Goal: Task Accomplishment & Management: Use online tool/utility

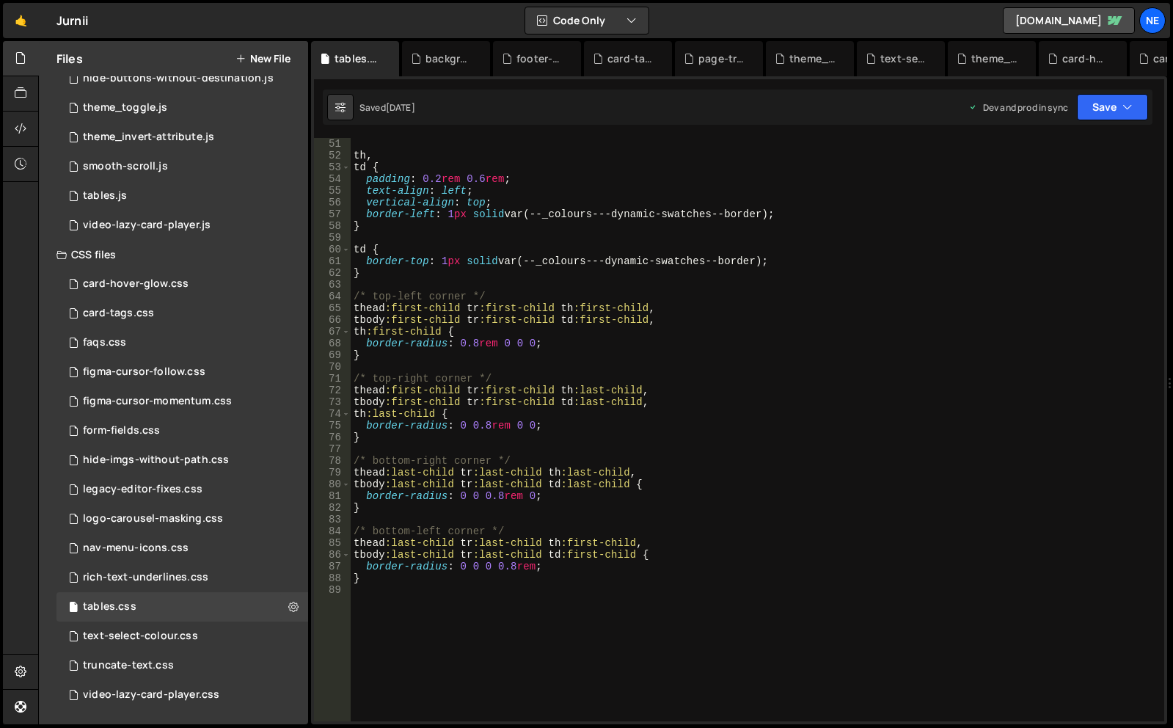
scroll to position [660, 0]
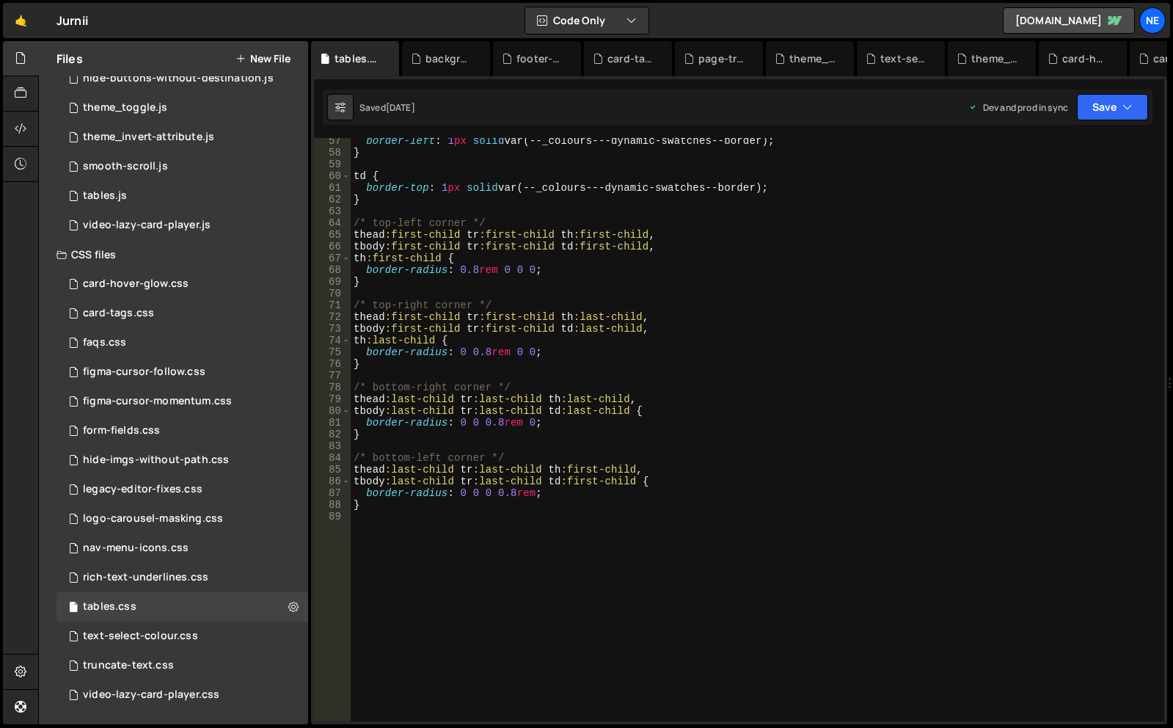
click at [280, 58] on button "New File" at bounding box center [262, 59] width 55 height 12
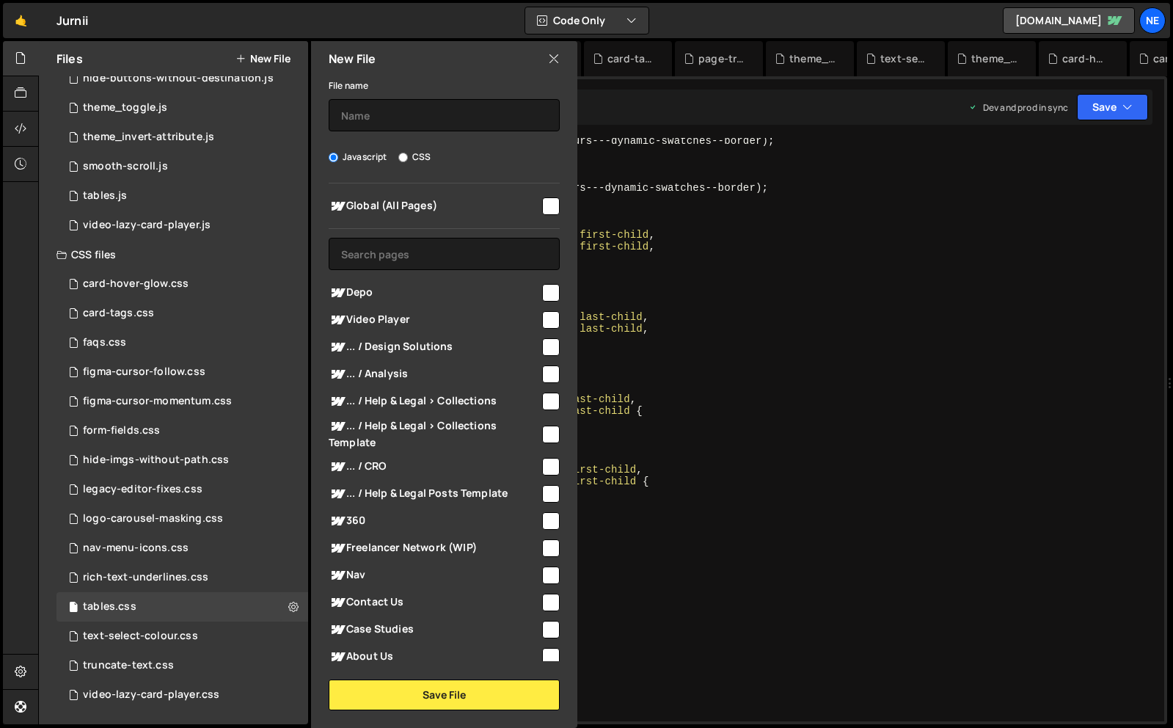
click at [484, 203] on span "Global (All Pages)" at bounding box center [434, 206] width 211 height 18
checkbox input "true"
click at [455, 697] on button "Save File" at bounding box center [444, 694] width 231 height 31
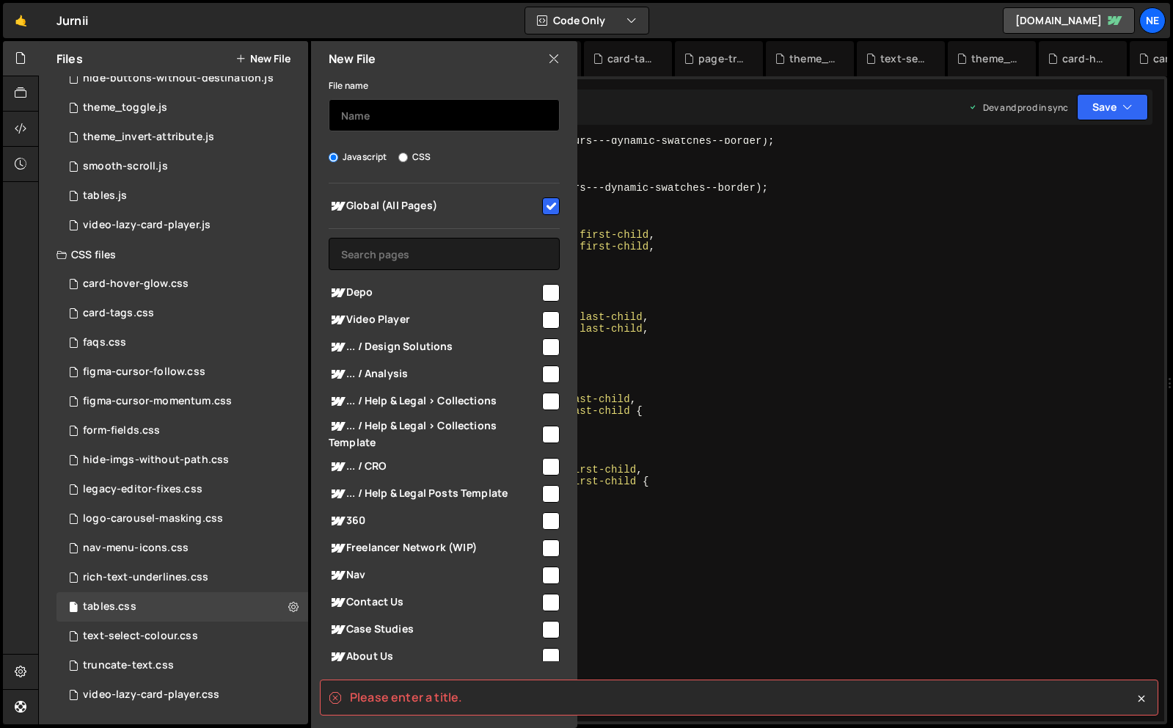
click at [384, 116] on input "text" at bounding box center [444, 115] width 231 height 32
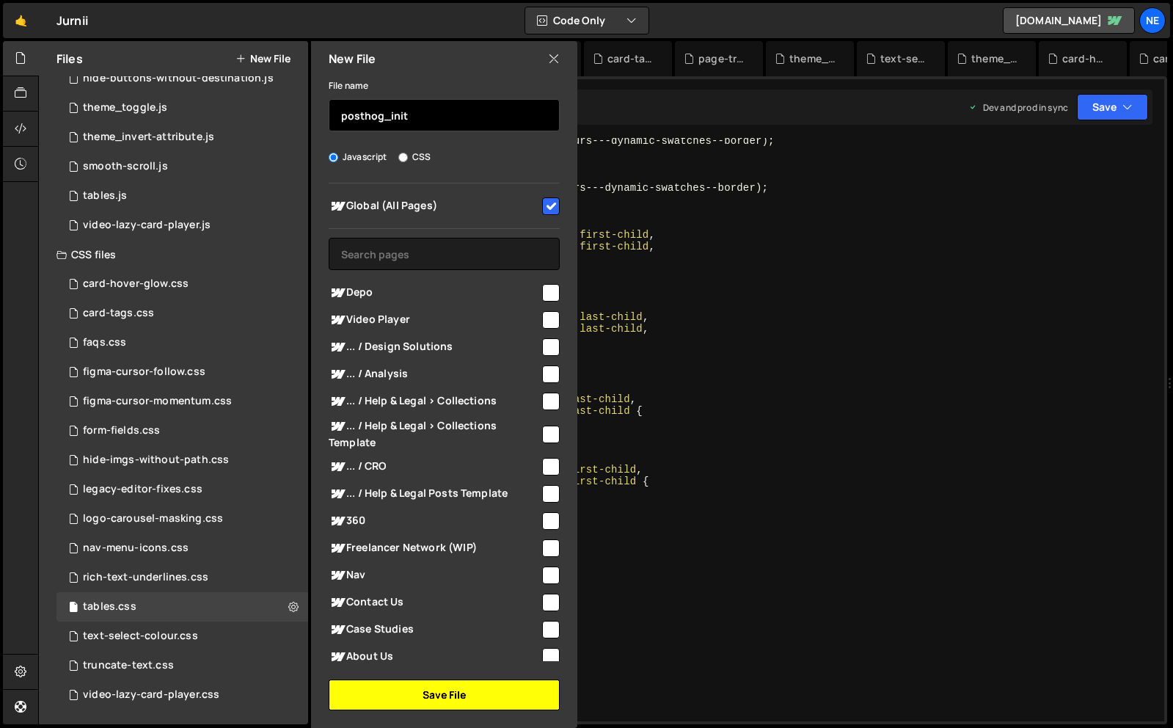
type input "posthog_init"
click at [441, 688] on button "Save File" at bounding box center [444, 694] width 231 height 31
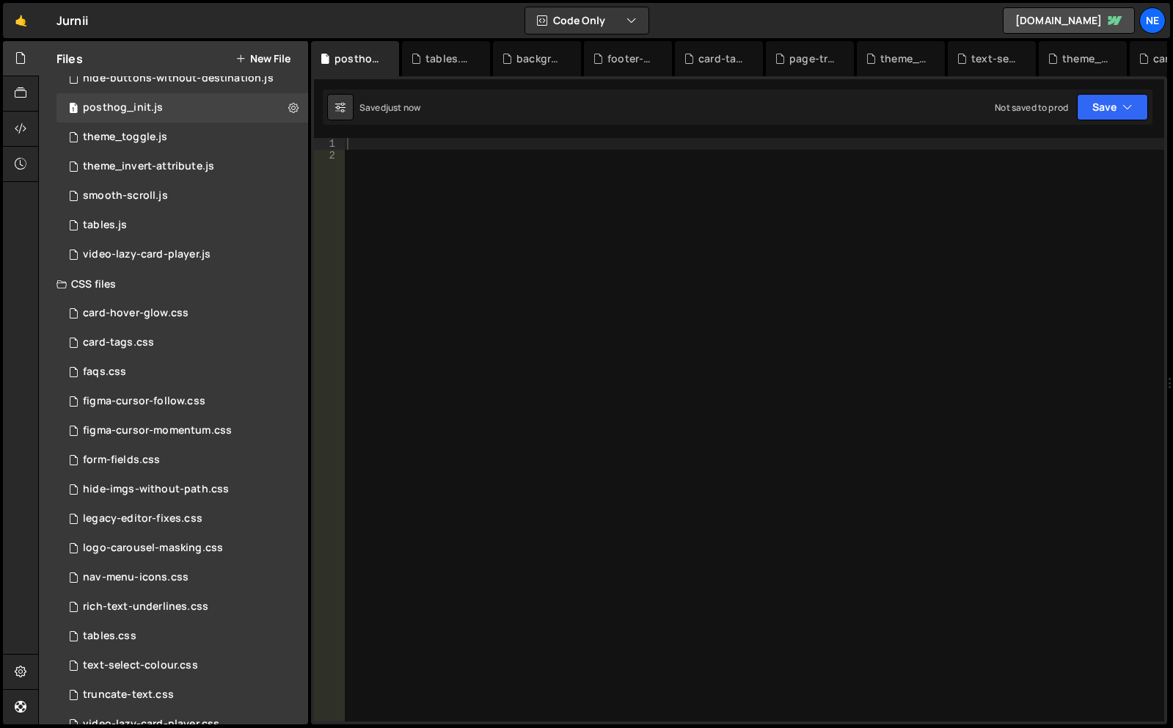
click at [420, 150] on div at bounding box center [754, 441] width 820 height 607
paste textarea "})"
type textarea "})"
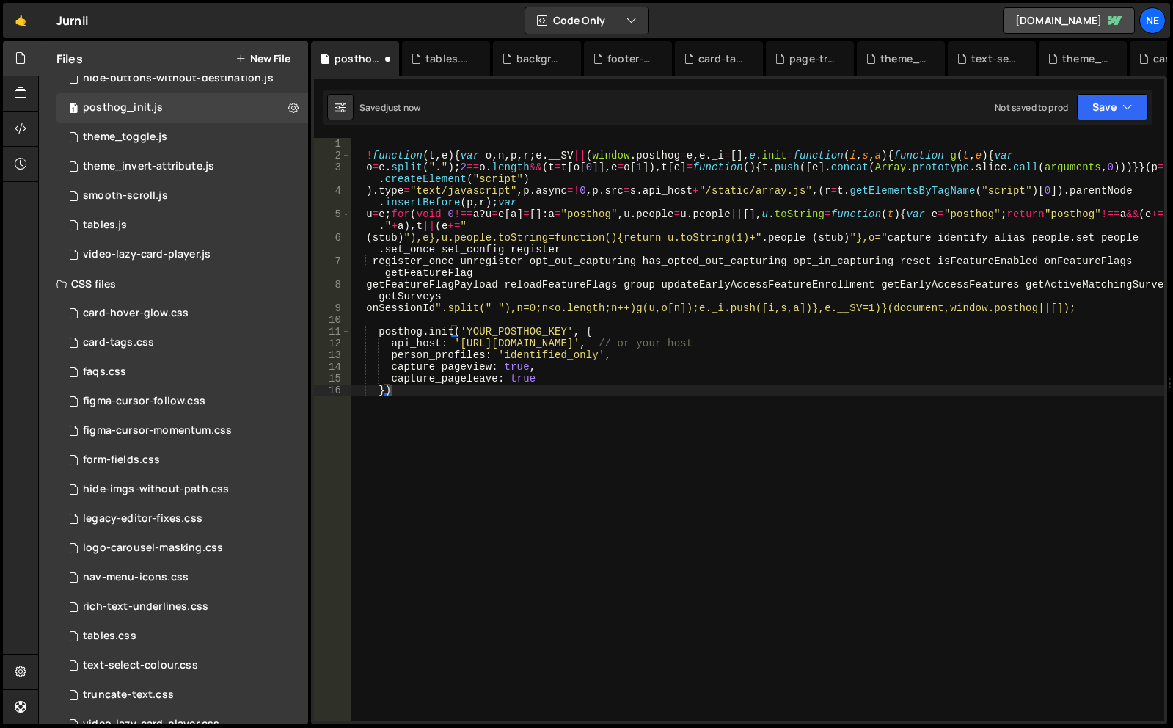
click at [527, 137] on div "1 2 3 4 5 6 7 8 9 10 11 12 13 14 15 16 17 18 19 20 21 22 23 24 25 26 27 28 29 3…" at bounding box center [739, 400] width 856 height 648
click at [497, 136] on div "1 2 3 4 5 6 7 8 9 10 11 12 13 14 15 16 17 18 19 20 21 22 23 24 25 26 27 28 29 3…" at bounding box center [739, 400] width 856 height 648
click at [496, 146] on div "! function ( t , e ) { var o , n , p , r ; e . __SV || ( window . posthog = e ,…" at bounding box center [757, 441] width 813 height 607
type textarea "!function(t,e){var o,n,p,r;e.__SV||(window.posthog=e,e._i=[],e.init=function(i,…"
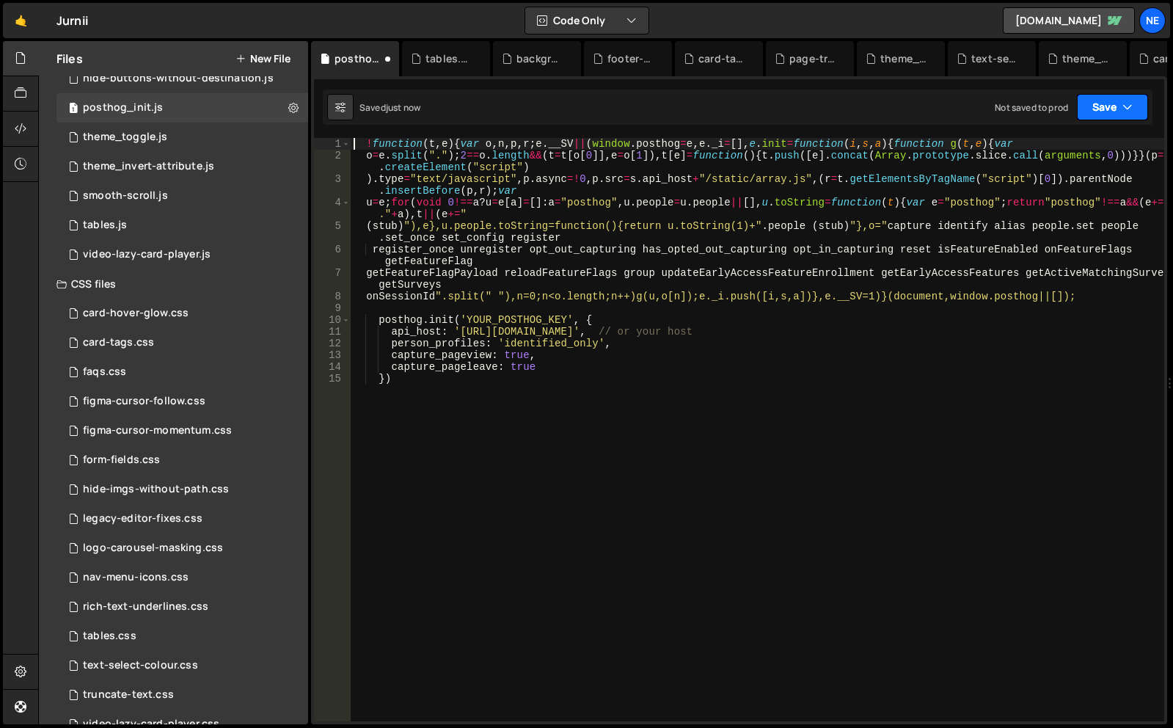
click at [1098, 105] on button "Save" at bounding box center [1112, 107] width 71 height 26
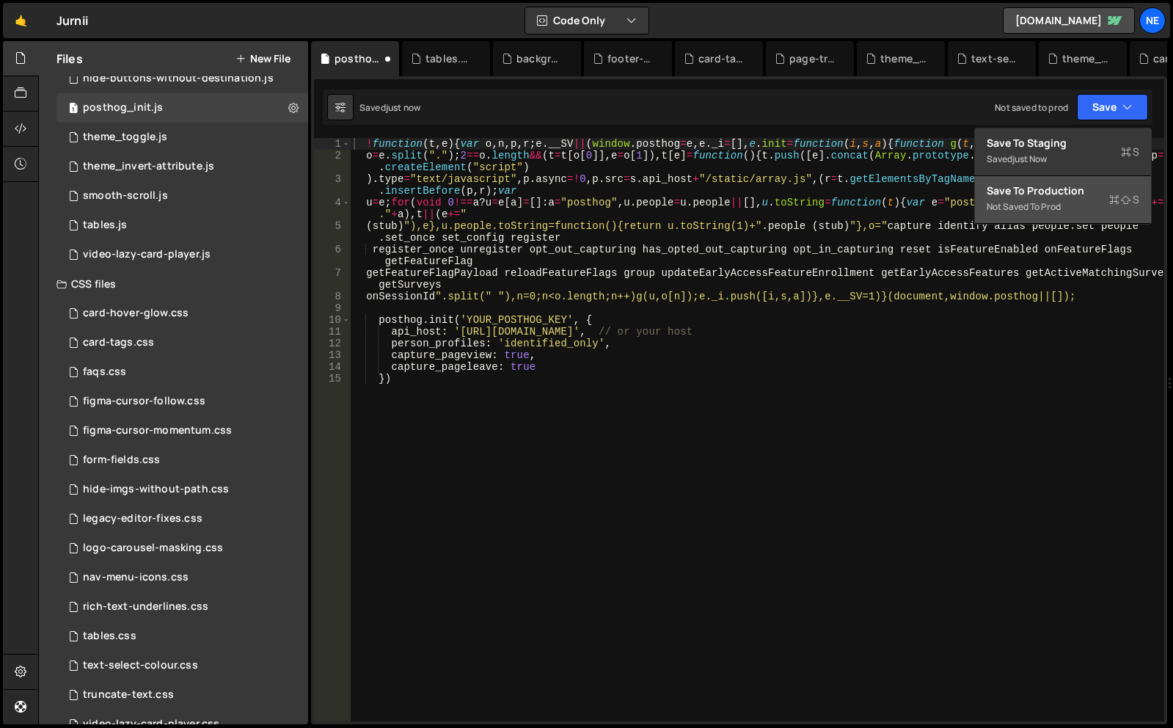
click at [1043, 204] on div "Not saved to prod" at bounding box center [1063, 207] width 153 height 18
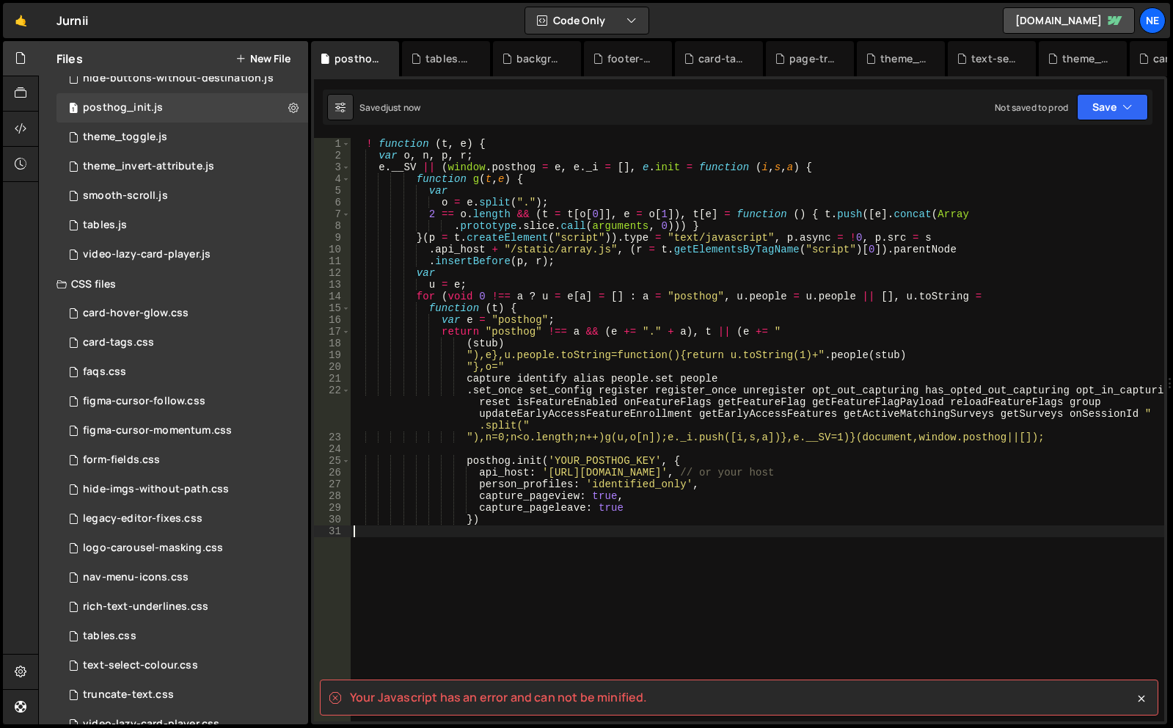
click at [634, 561] on div "! function ( t , e ) { var o , n , p , r ; e . __SV || ( window . posthog = e ,…" at bounding box center [757, 441] width 813 height 607
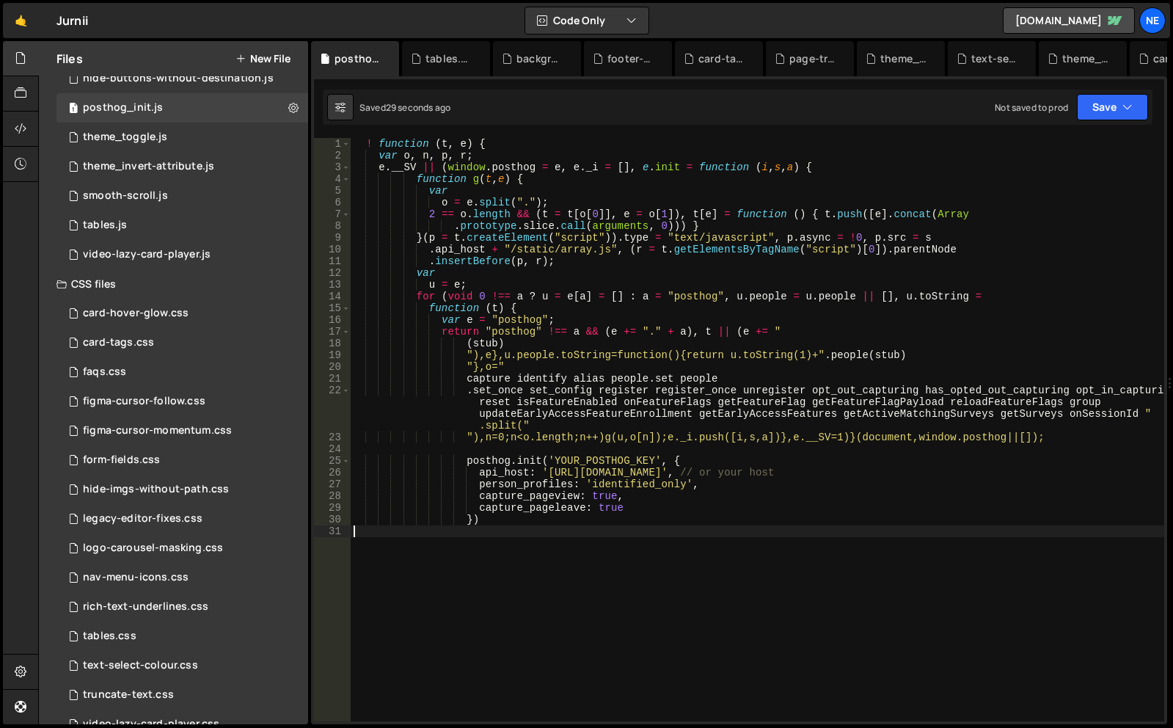
click at [559, 439] on div "! function ( t , e ) { var o , n , p , r ; e . __SV || ( window . posthog = e ,…" at bounding box center [757, 441] width 813 height 607
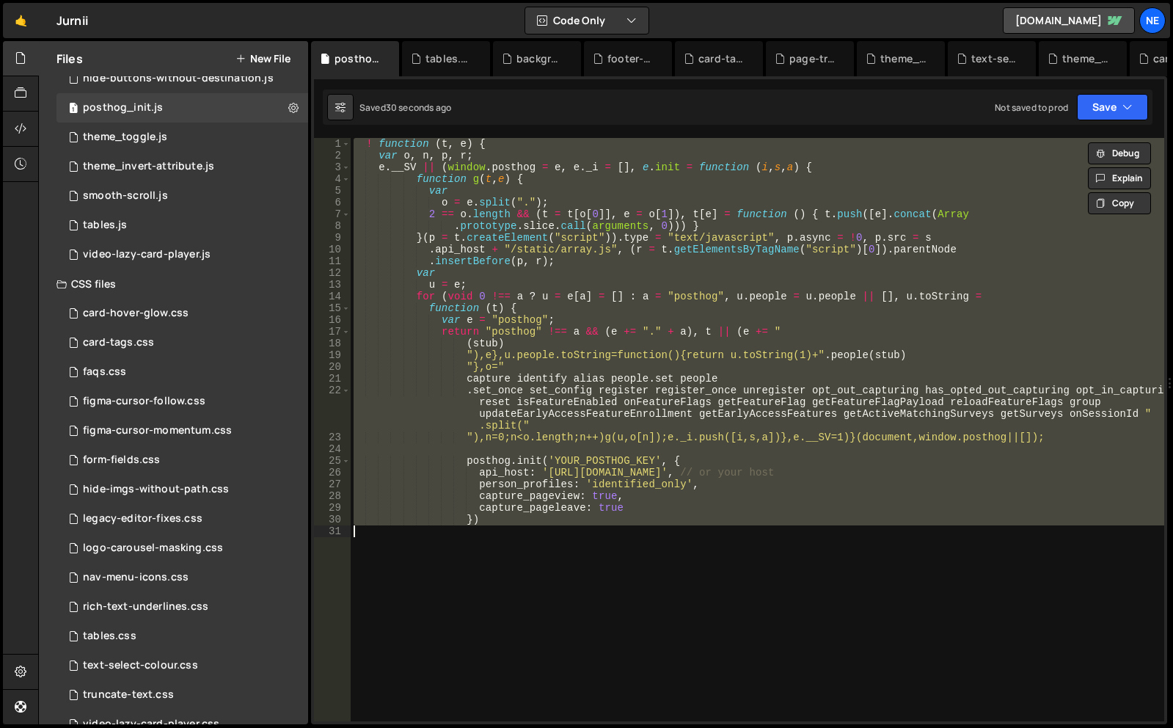
paste textarea "})"
type textarea "})"
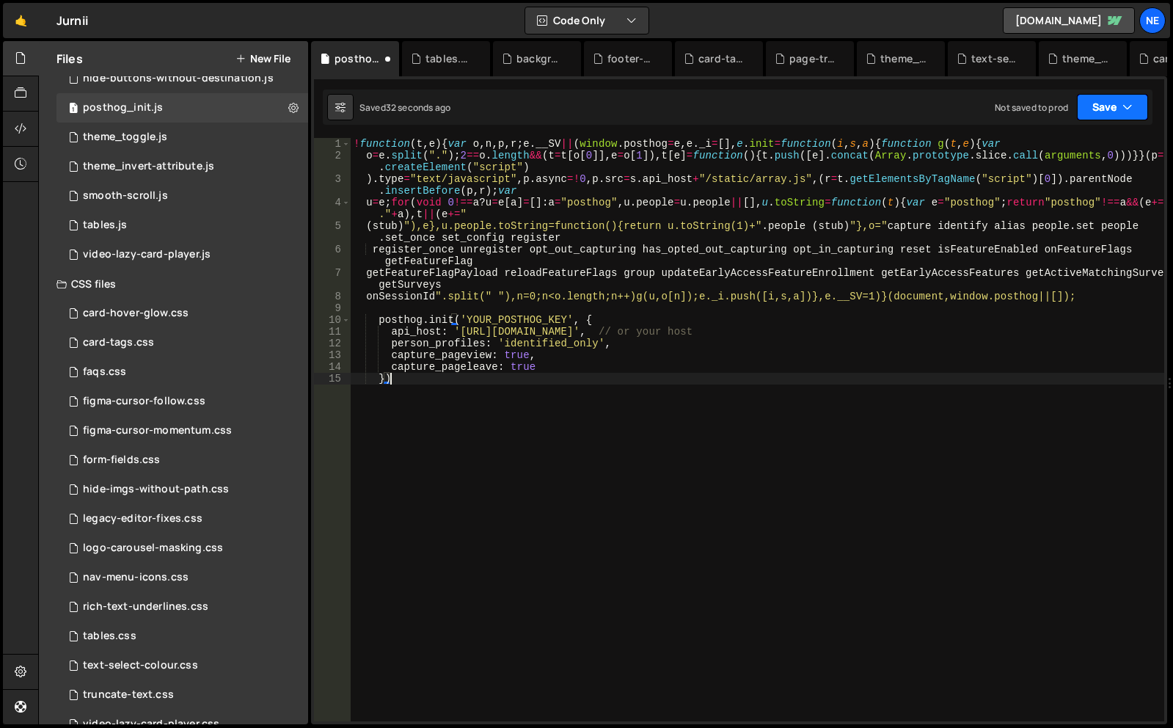
click at [1107, 101] on button "Save" at bounding box center [1112, 107] width 71 height 26
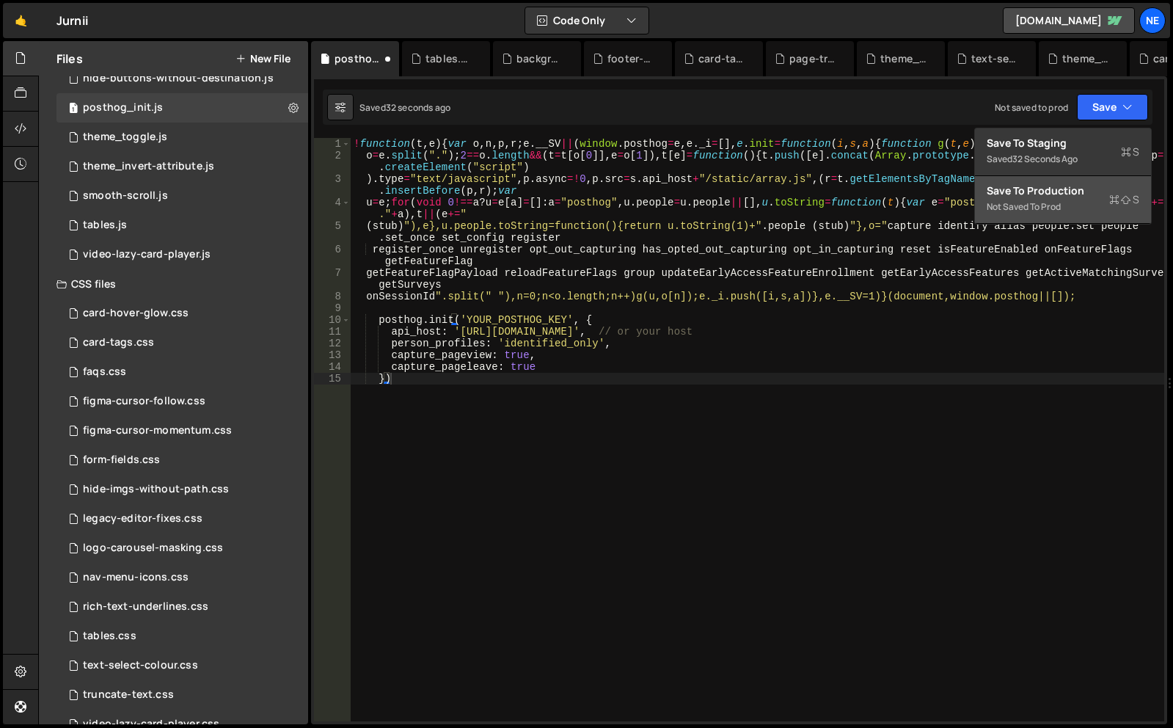
click at [1093, 179] on button "Save to Production S Not saved to prod" at bounding box center [1063, 200] width 176 height 48
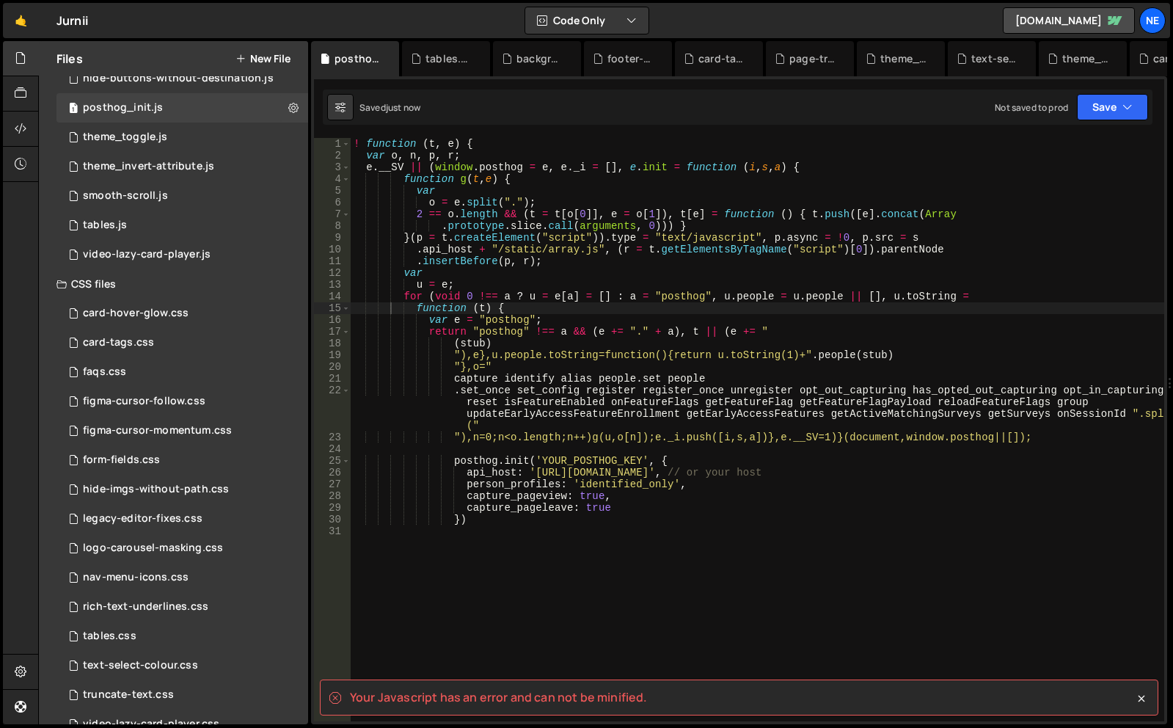
click at [569, 698] on spa "Your Javascript has an error and can not be minified." at bounding box center [498, 697] width 297 height 16
click at [572, 688] on div "Your Javascript has an error and can not be minified." at bounding box center [739, 697] width 838 height 36
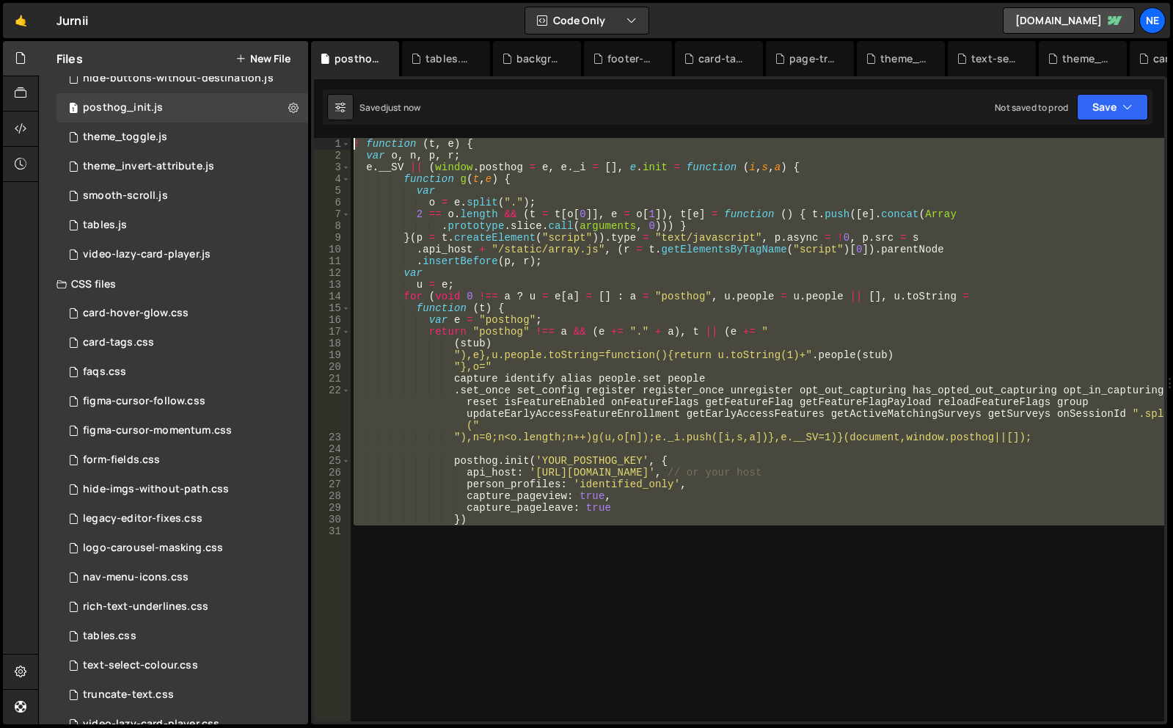
drag, startPoint x: 588, startPoint y: 552, endPoint x: 290, endPoint y: 67, distance: 568.6
click at [290, 67] on div "Files New File Javascript files 1 background-squares.js 0 1 footer-squares.js 0…" at bounding box center [605, 383] width 1135 height 684
click at [574, 306] on div "! function ( t , e ) { var o , n , p , r ; e . __SV || ( window . posthog = e ,…" at bounding box center [757, 429] width 813 height 583
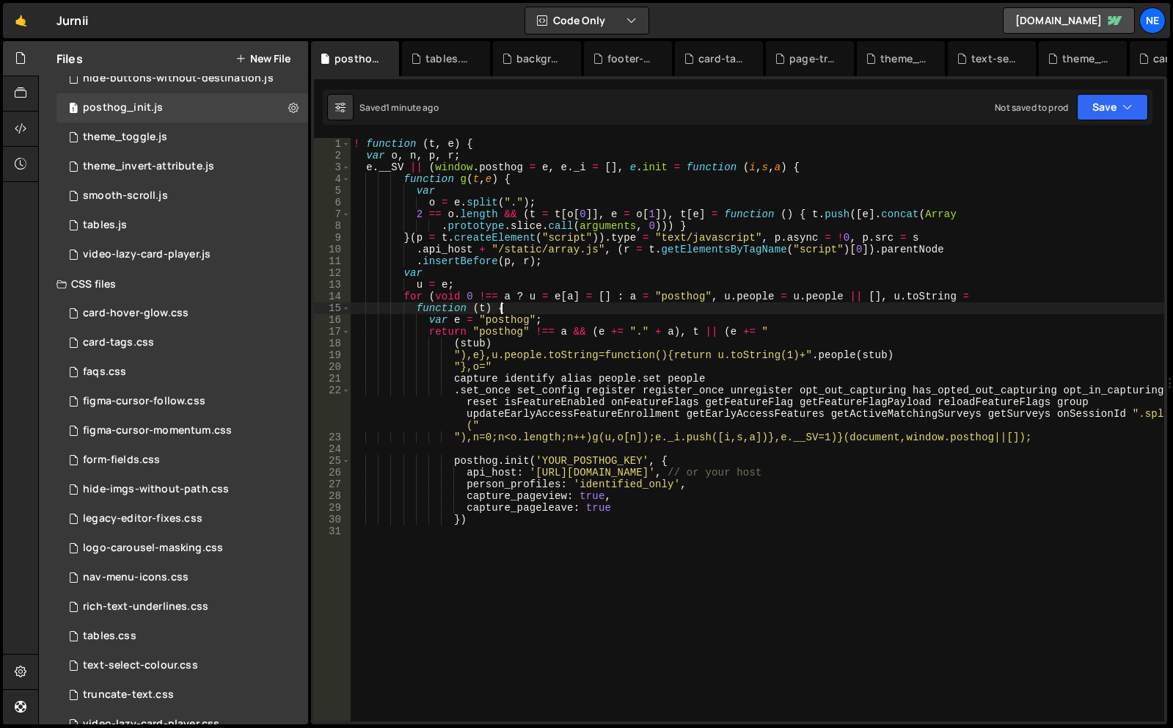
type textarea "})"
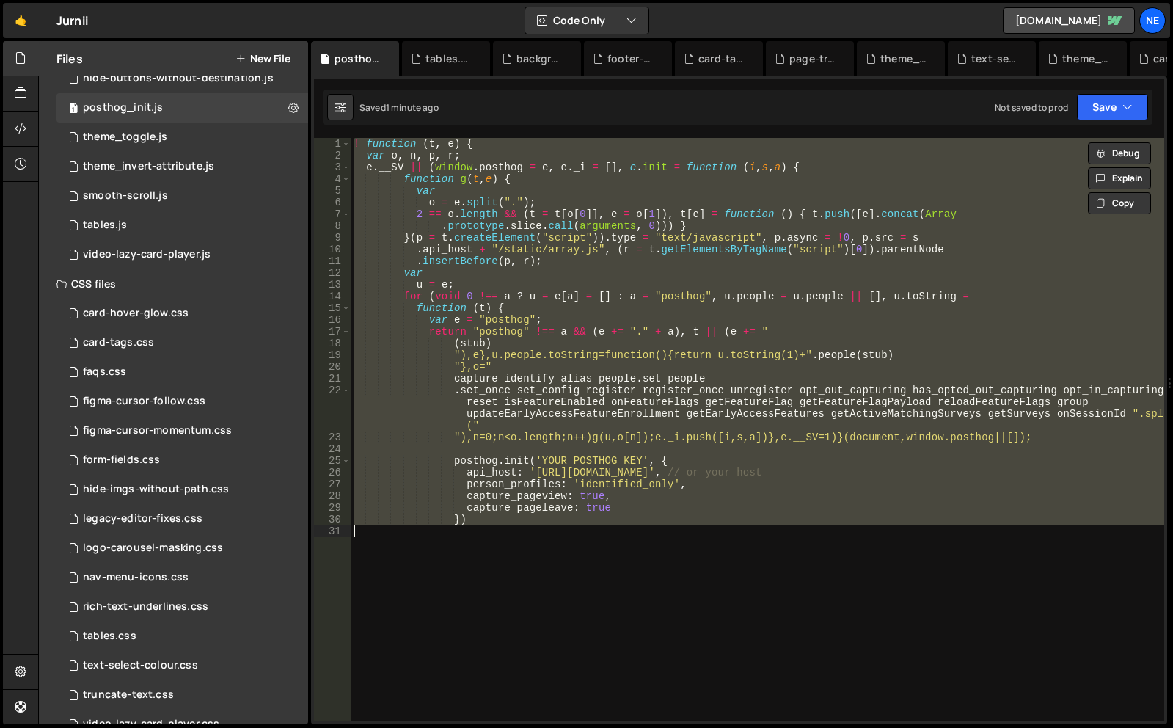
paste textarea
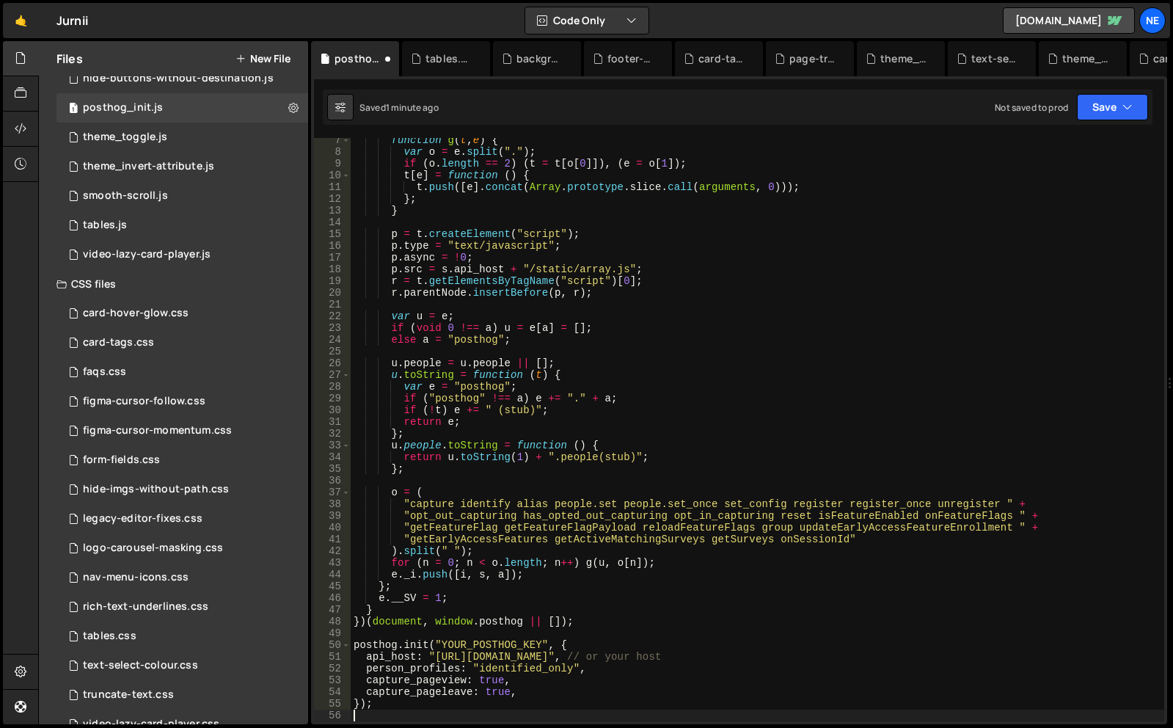
scroll to position [74, 0]
click at [1108, 103] on button "Save" at bounding box center [1112, 107] width 71 height 26
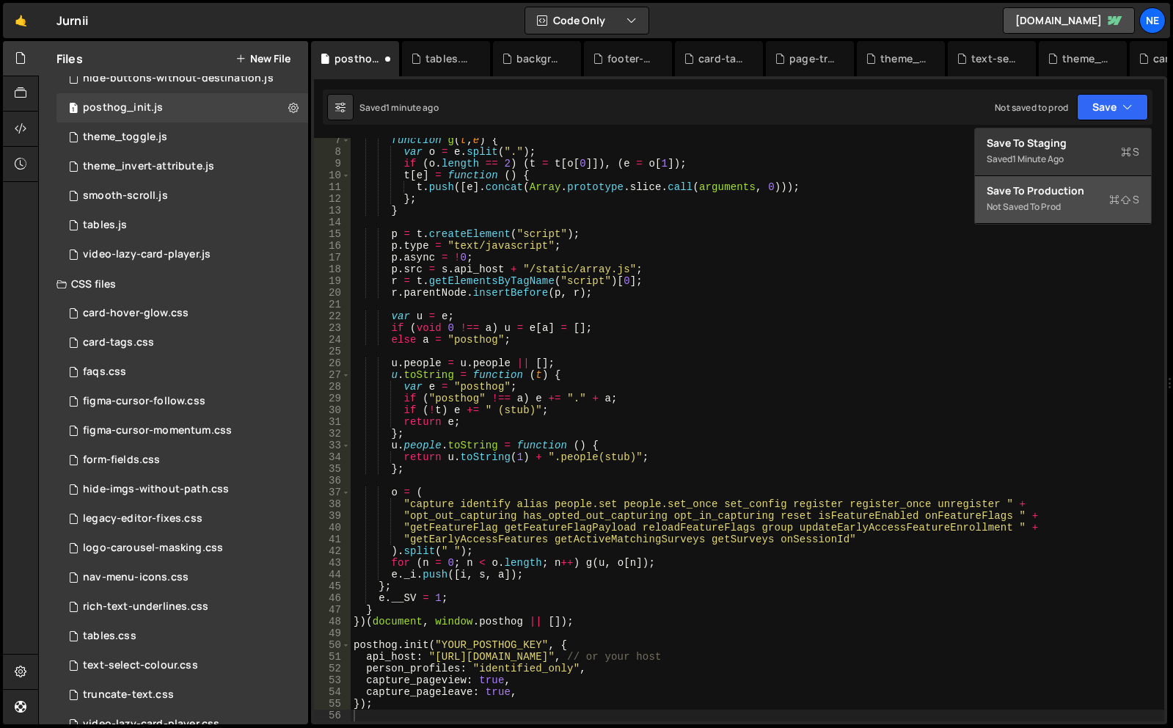
click at [1035, 205] on div "Not saved to prod" at bounding box center [1063, 207] width 153 height 18
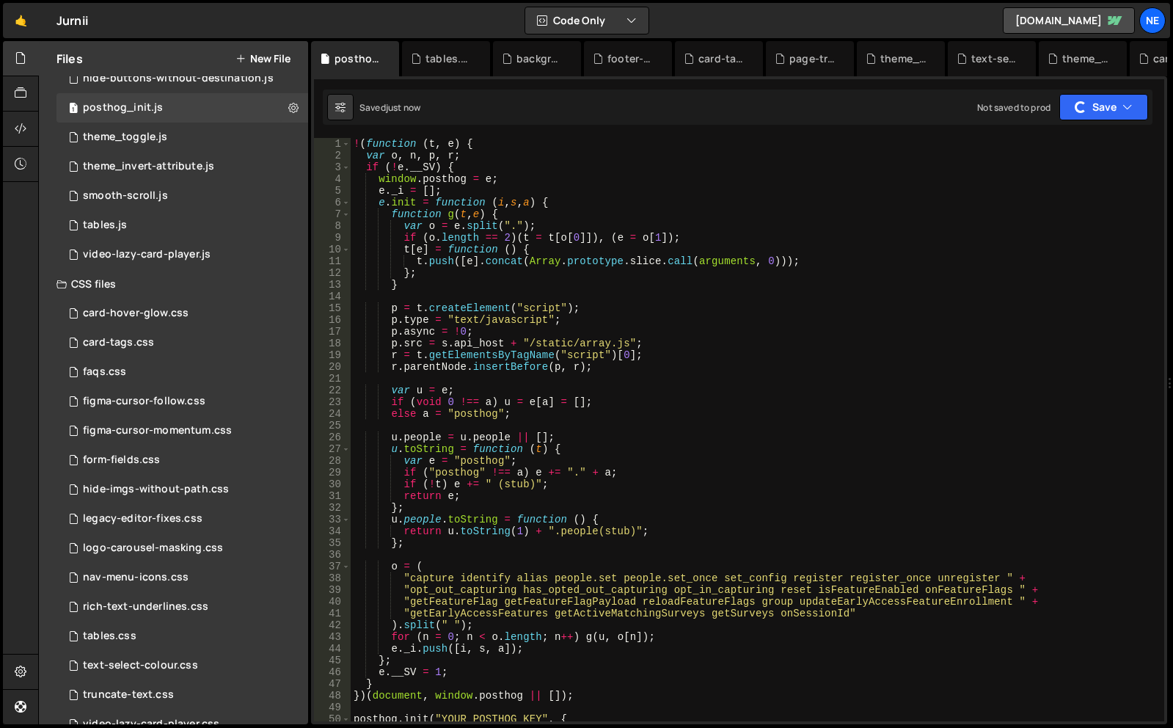
scroll to position [360, 0]
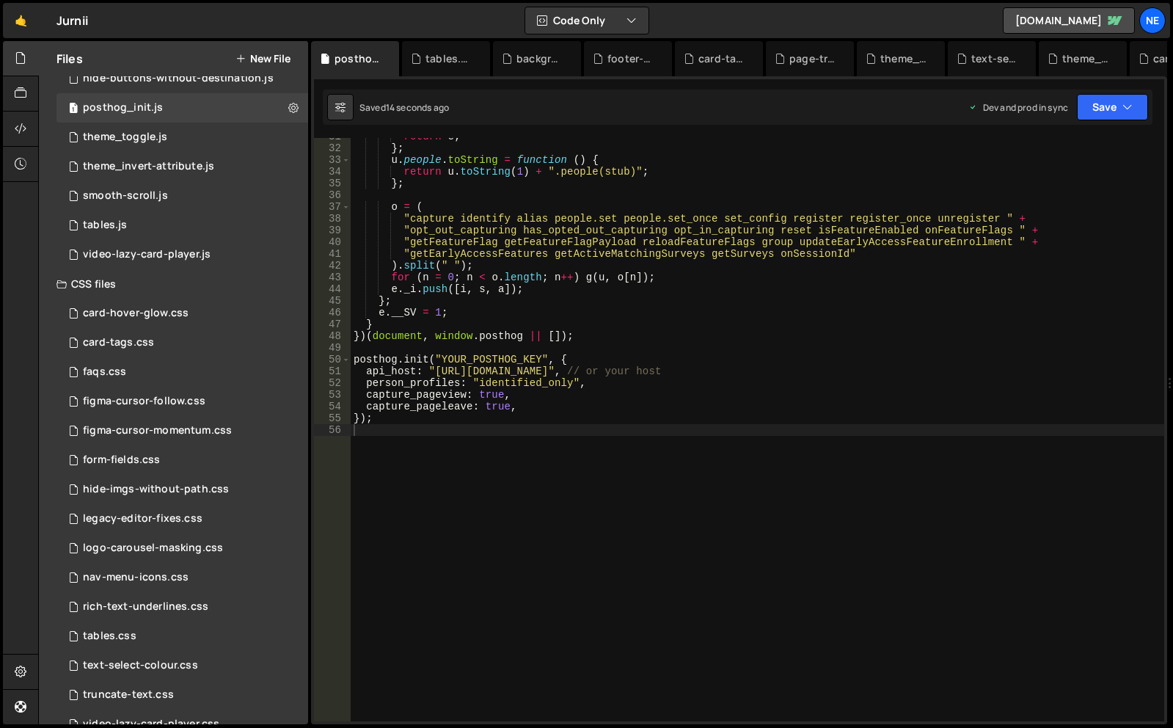
click at [524, 360] on div "return e ; } ; u . people . toString = function ( ) { return u . toString ( 1 )…" at bounding box center [757, 434] width 813 height 607
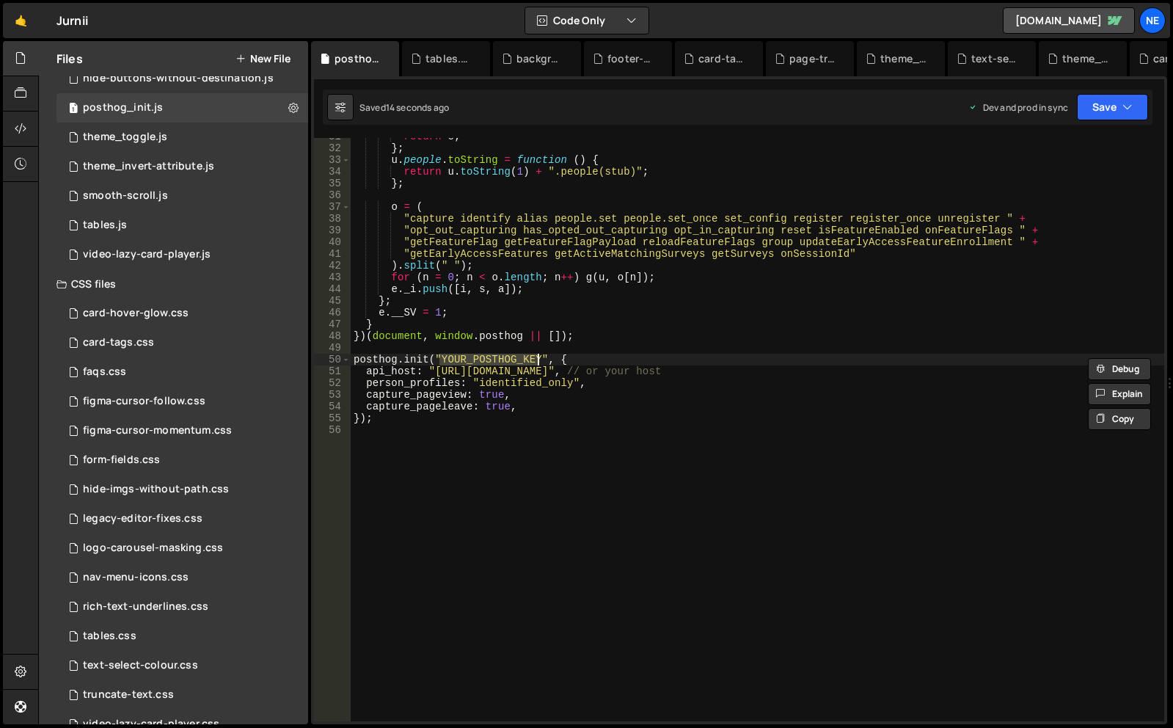
click at [524, 360] on div "return e ; } ; u . people . toString = function ( ) { return u . toString ( 1 )…" at bounding box center [757, 434] width 813 height 607
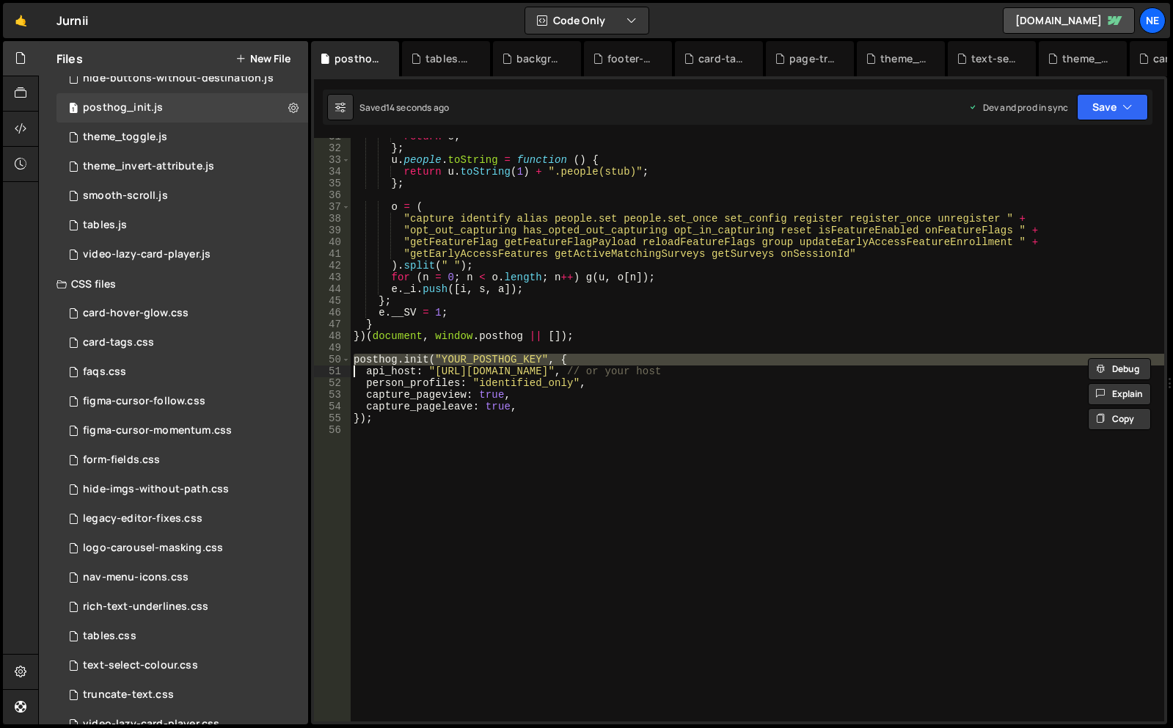
click at [512, 357] on div "return e ; } ; u . people . toString = function ( ) { return u . toString ( 1 )…" at bounding box center [757, 429] width 813 height 583
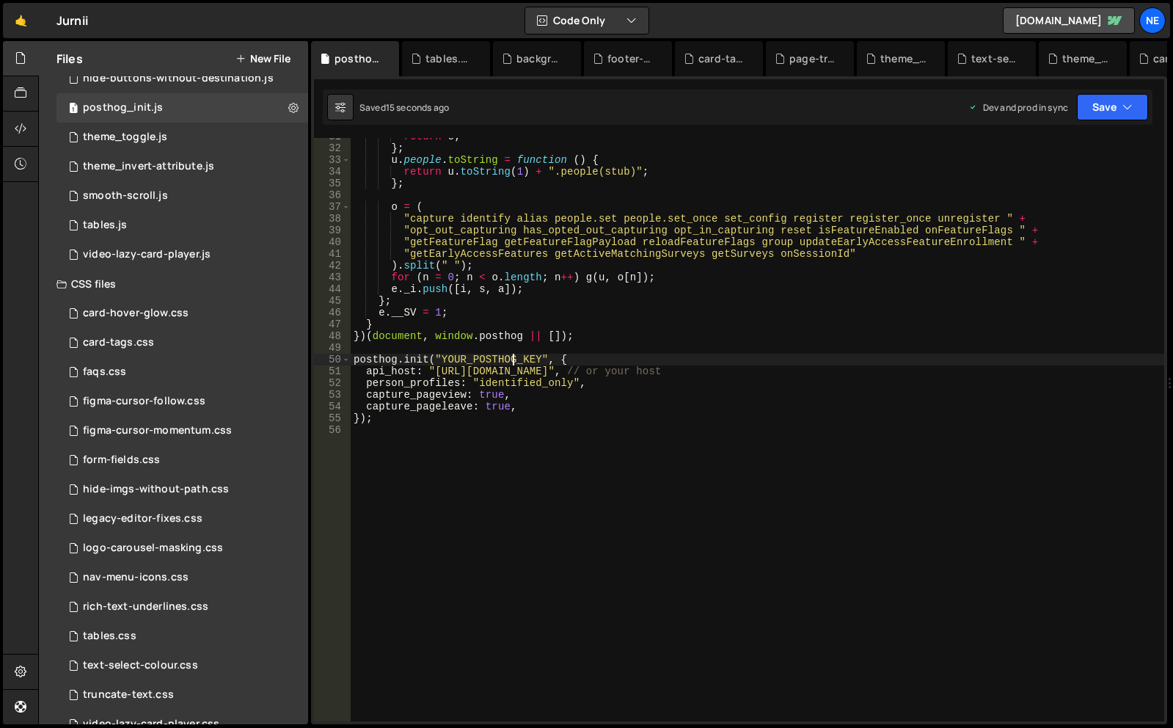
click at [512, 357] on div "return e ; } ; u . people . toString = function ( ) { return u . toString ( 1 )…" at bounding box center [757, 434] width 813 height 607
paste textarea "phc_tz86ggK3694XX1VVStr72WdCyyfl6UHK9ZJVsOJnWxh"
type textarea "posthog.init("phc_tz86ggK3694XX1VVStr72WdCyyfl6UHK9ZJVsOJnWxh", {"
click at [1111, 117] on button "Save" at bounding box center [1112, 107] width 71 height 26
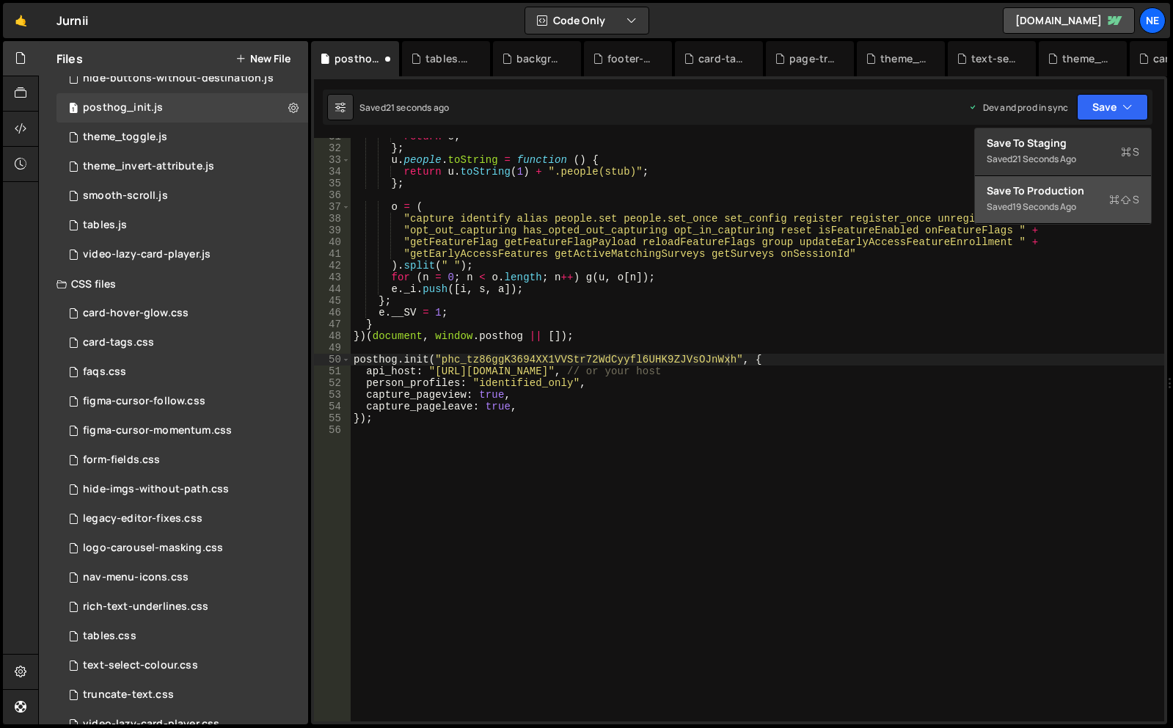
click at [1056, 198] on div "Saved 19 seconds ago" at bounding box center [1063, 207] width 153 height 18
